Goal: Complete application form: Complete application form

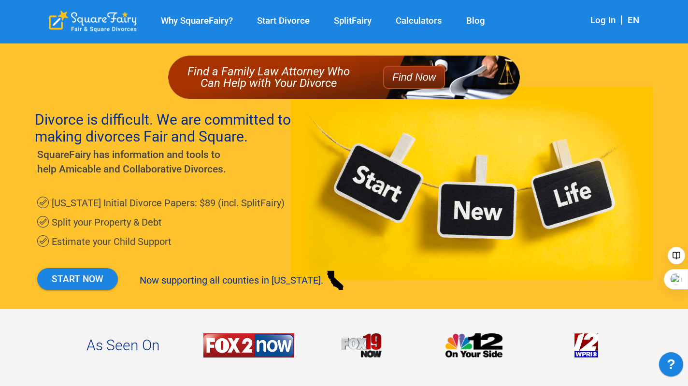
click at [594, 23] on link "Log In" at bounding box center [603, 20] width 25 height 11
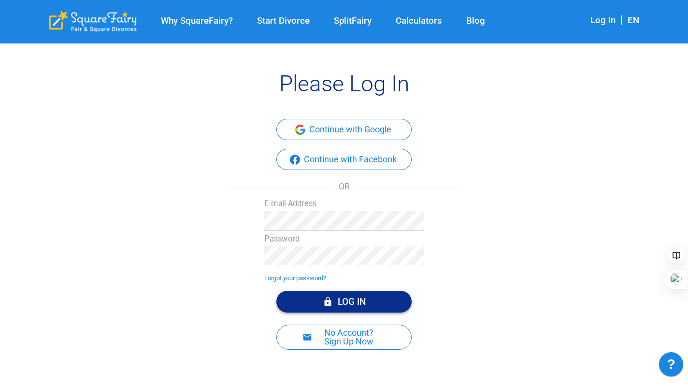
click at [335, 301] on button "Log In" at bounding box center [343, 302] width 135 height 22
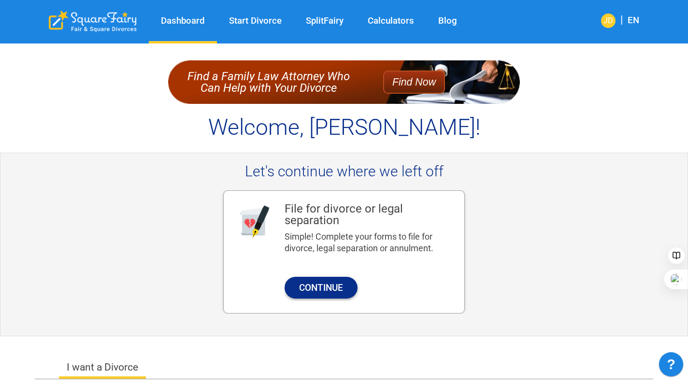
click at [333, 287] on button "Continue" at bounding box center [321, 288] width 73 height 22
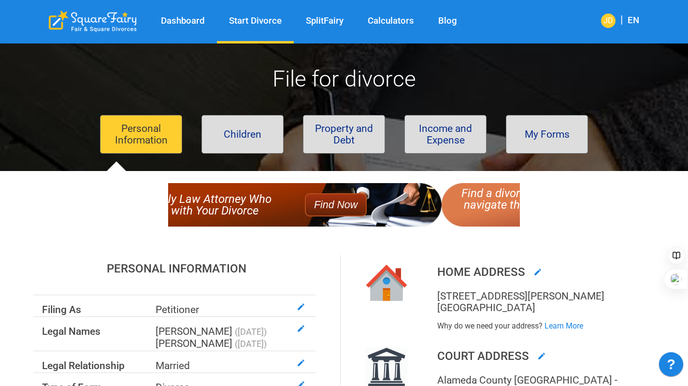
click at [252, 130] on button "Children" at bounding box center [243, 134] width 82 height 39
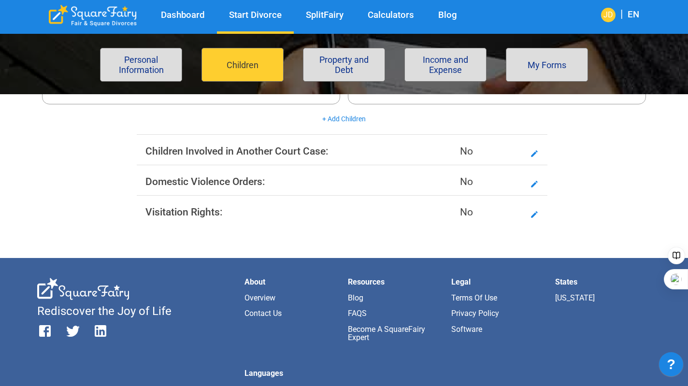
click at [344, 69] on button "Property and Debt" at bounding box center [344, 65] width 82 height 34
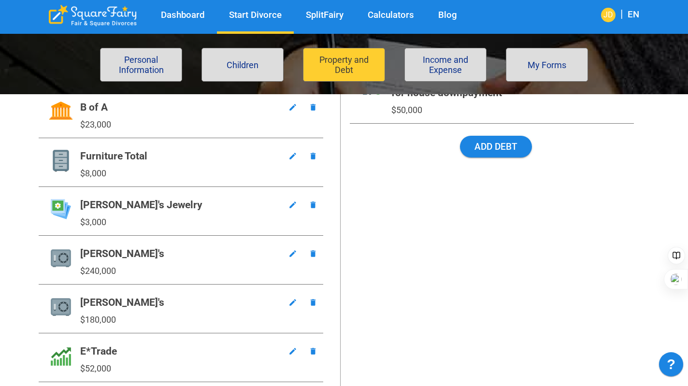
click at [428, 74] on button "Income and Expense" at bounding box center [446, 65] width 82 height 34
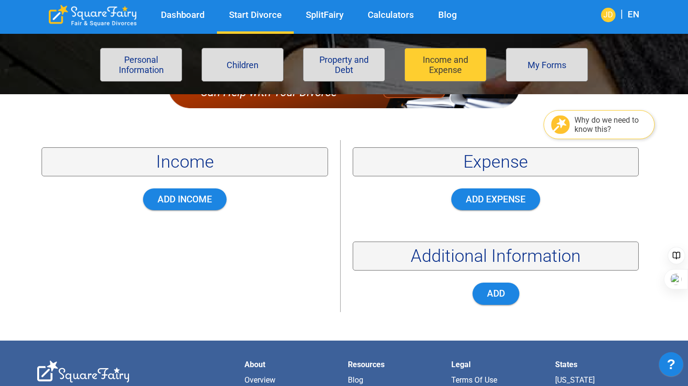
scroll to position [126, 0]
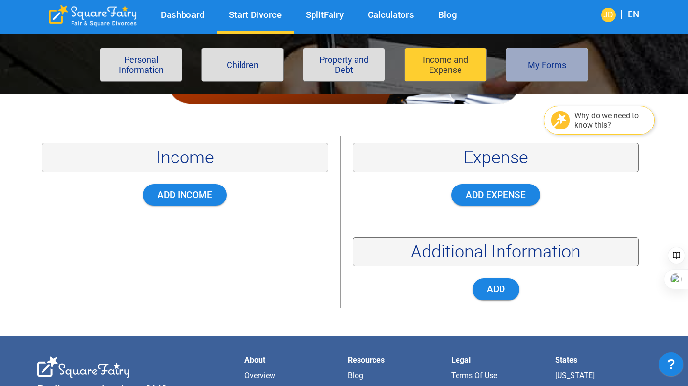
click at [531, 72] on button "My Forms" at bounding box center [547, 65] width 82 height 34
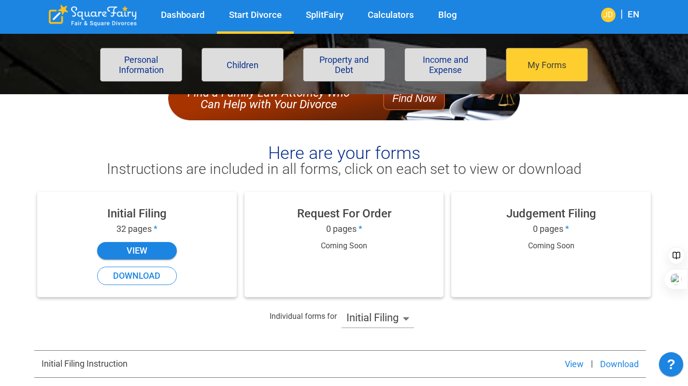
scroll to position [123, 0]
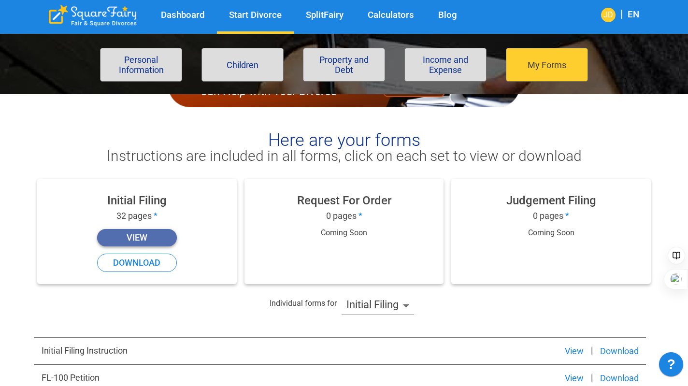
click at [150, 234] on button "View" at bounding box center [137, 237] width 80 height 17
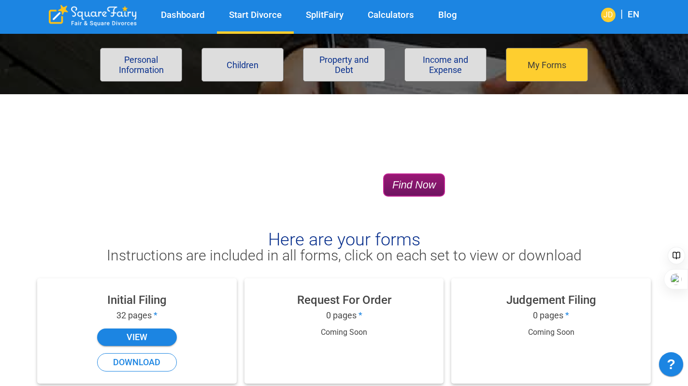
scroll to position [0, 0]
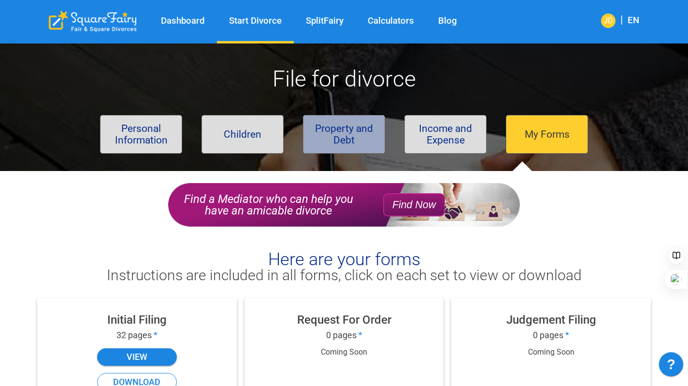
click at [344, 137] on button "Property and Debt" at bounding box center [344, 134] width 82 height 39
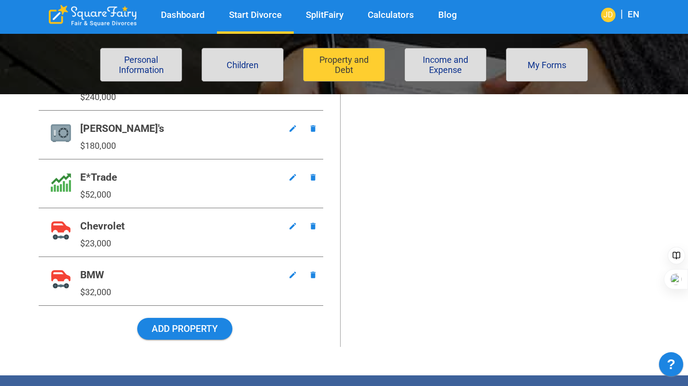
click at [375, 16] on link "Calculators" at bounding box center [391, 15] width 71 height 11
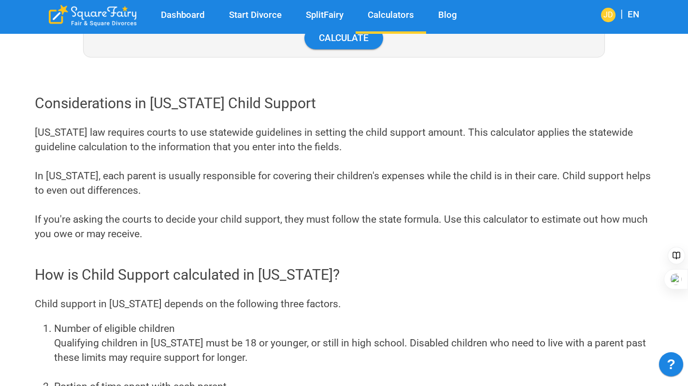
scroll to position [295, 0]
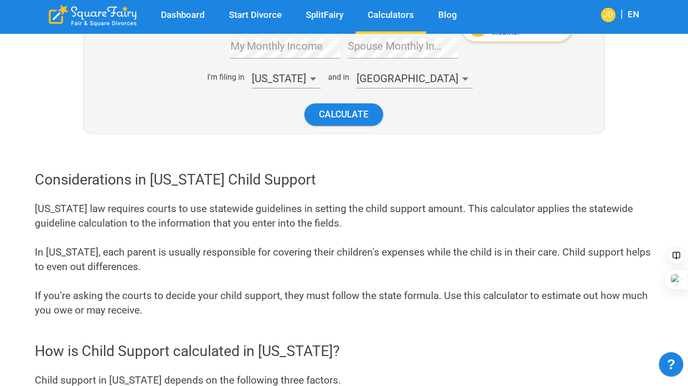
click at [330, 14] on link "SplitFairy" at bounding box center [325, 15] width 62 height 11
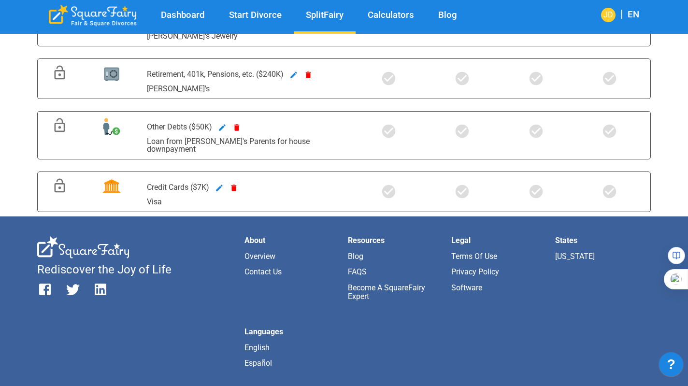
scroll to position [1073, 0]
